Goal: Complete application form: Complete application form

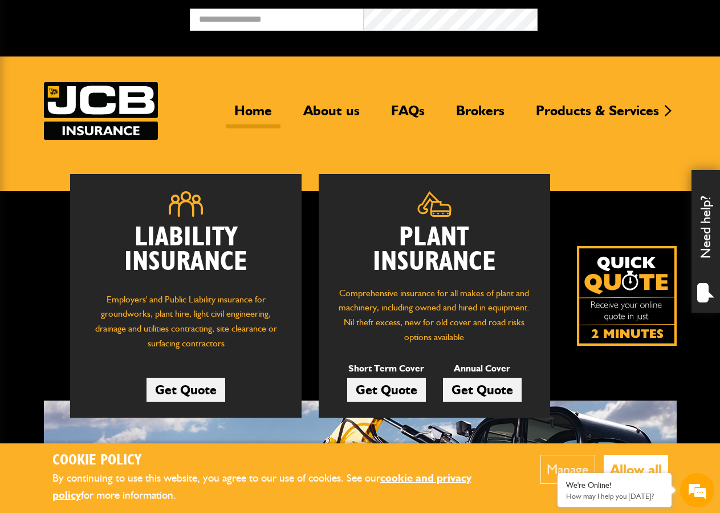
click at [387, 386] on link "Get Quote" at bounding box center [386, 390] width 79 height 24
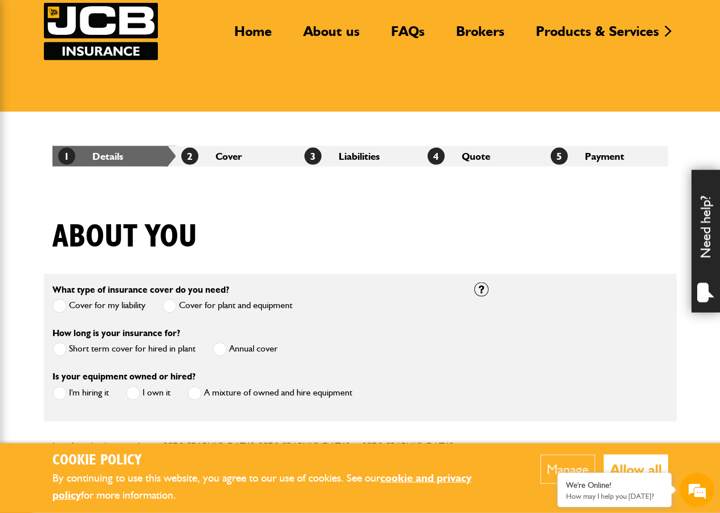
scroll to position [233, 0]
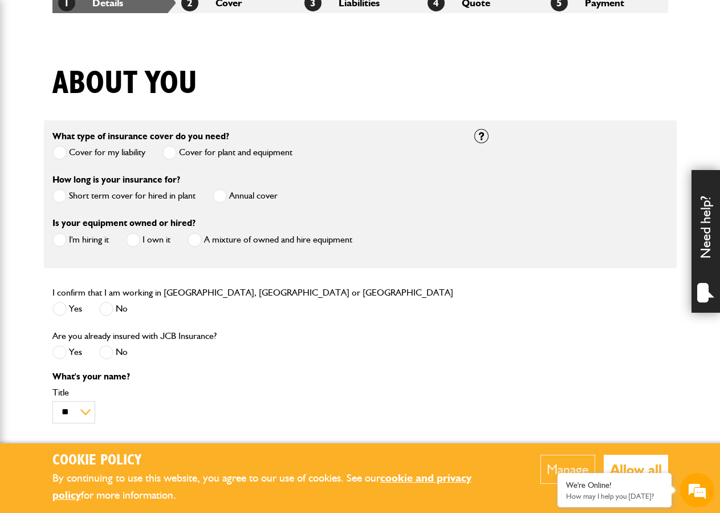
click at [241, 150] on label "Cover for plant and equipment" at bounding box center [228, 152] width 130 height 14
click at [109, 154] on label "Cover for my liability" at bounding box center [98, 152] width 93 height 14
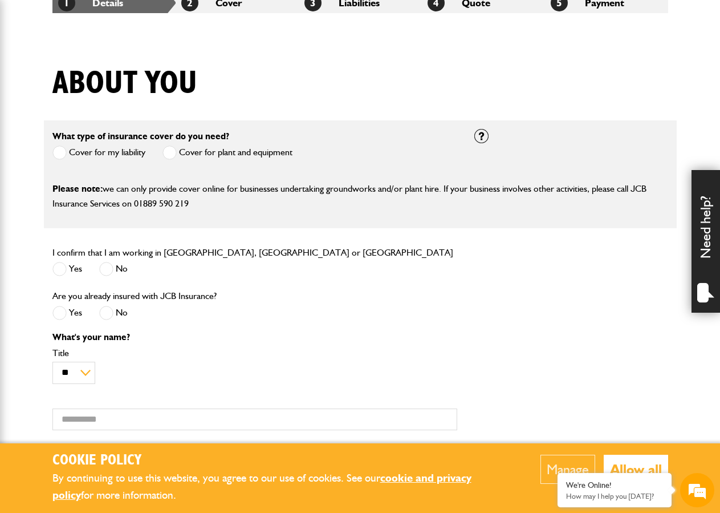
click at [193, 151] on label "Cover for plant and equipment" at bounding box center [228, 152] width 130 height 14
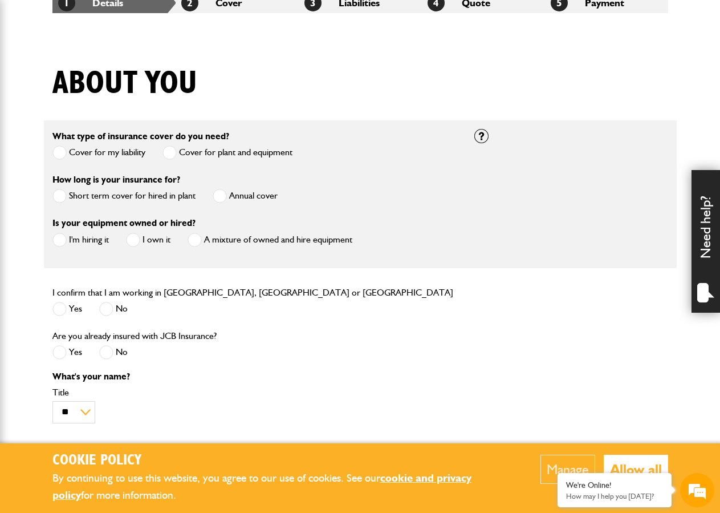
scroll to position [0, 0]
click at [73, 198] on label "Short term cover for hired in plant" at bounding box center [123, 196] width 143 height 14
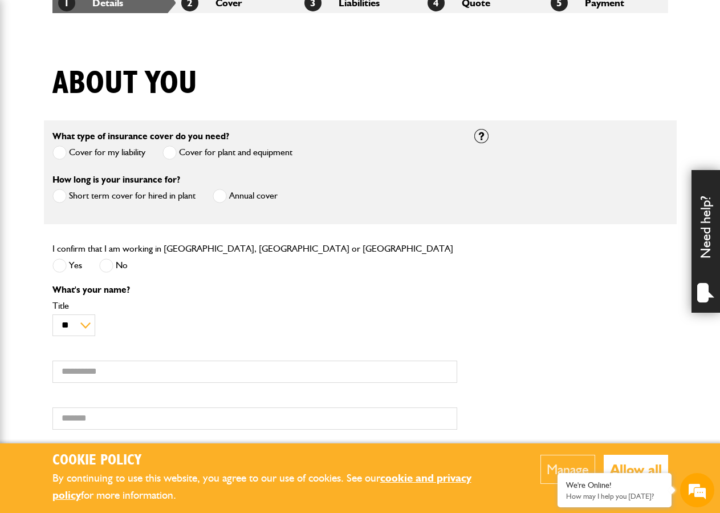
click at [73, 198] on label "Short term cover for hired in plant" at bounding box center [123, 196] width 143 height 14
click at [72, 263] on label "Yes" at bounding box center [67, 265] width 30 height 14
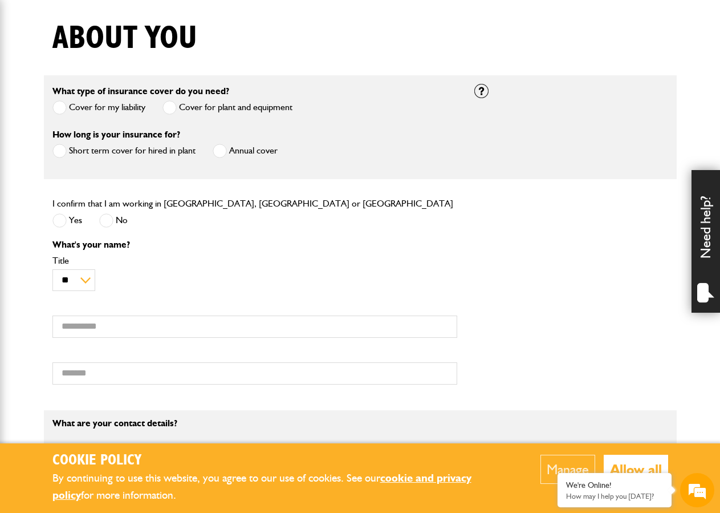
scroll to position [291, 0]
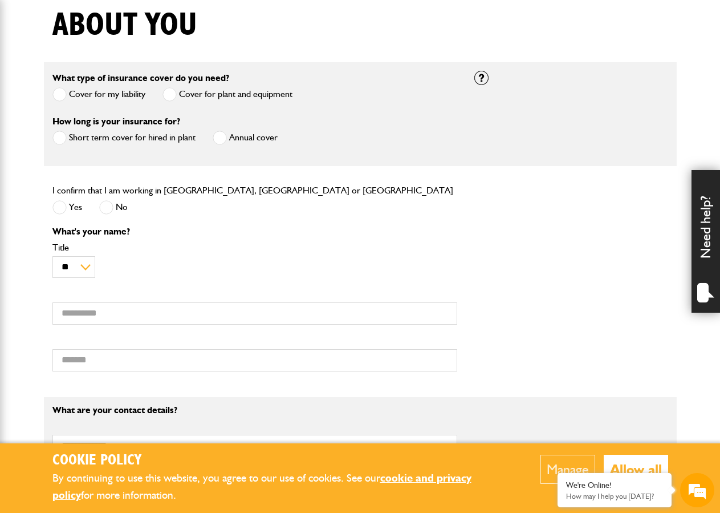
click at [123, 214] on label "No" at bounding box center [113, 207] width 29 height 14
click at [272, 300] on div "First name" at bounding box center [254, 306] width 405 height 35
click at [70, 212] on label "Yes" at bounding box center [67, 207] width 30 height 14
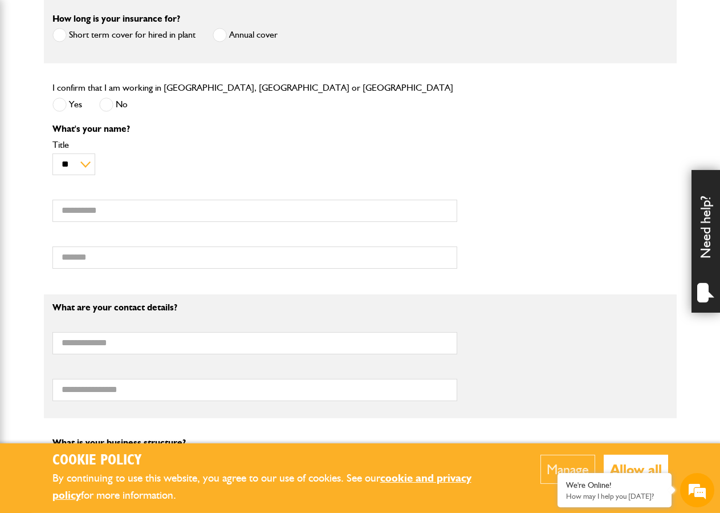
scroll to position [407, 0]
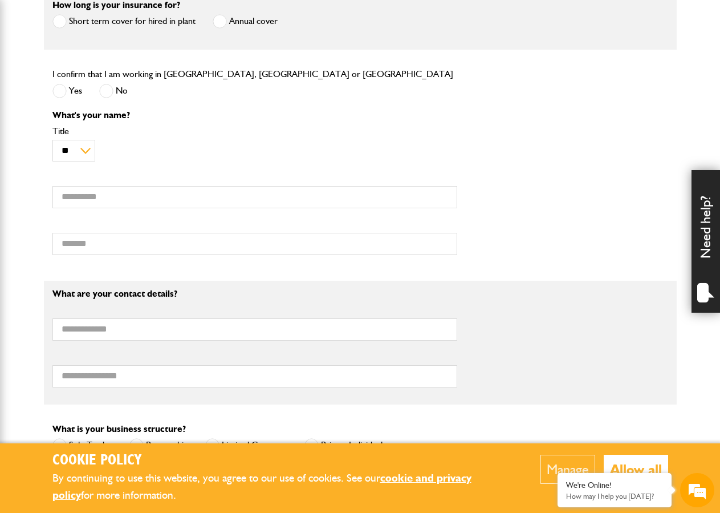
click at [621, 461] on button "Allow all" at bounding box center [636, 469] width 64 height 29
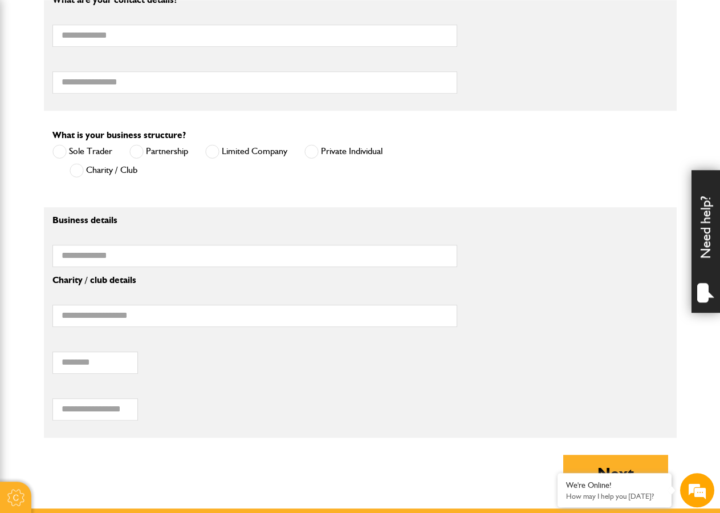
scroll to position [756, 0]
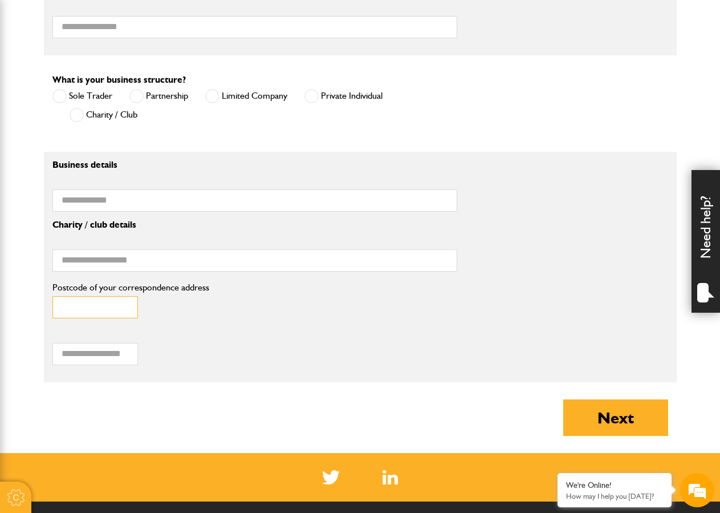
click at [115, 305] on input "Postcode of your correspondence address" at bounding box center [95, 307] width 86 height 22
type input "*****"
click at [564, 399] on button "Next" at bounding box center [616, 417] width 105 height 37
